Goal: Find specific page/section: Find specific page/section

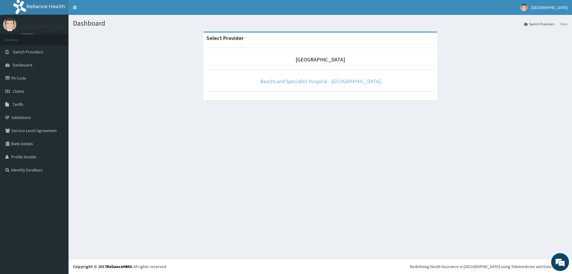
click at [306, 83] on link "BeachLand Specialist Hospital - [GEOGRAPHIC_DATA]" at bounding box center [320, 81] width 121 height 7
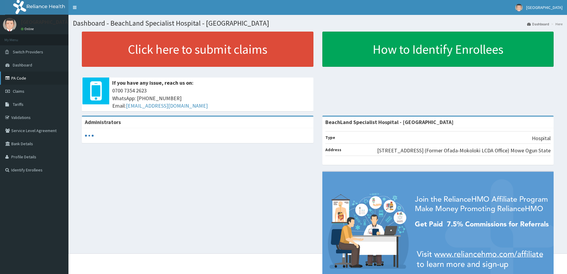
click at [22, 76] on link "PA Code" at bounding box center [34, 77] width 69 height 13
